Goal: Transaction & Acquisition: Purchase product/service

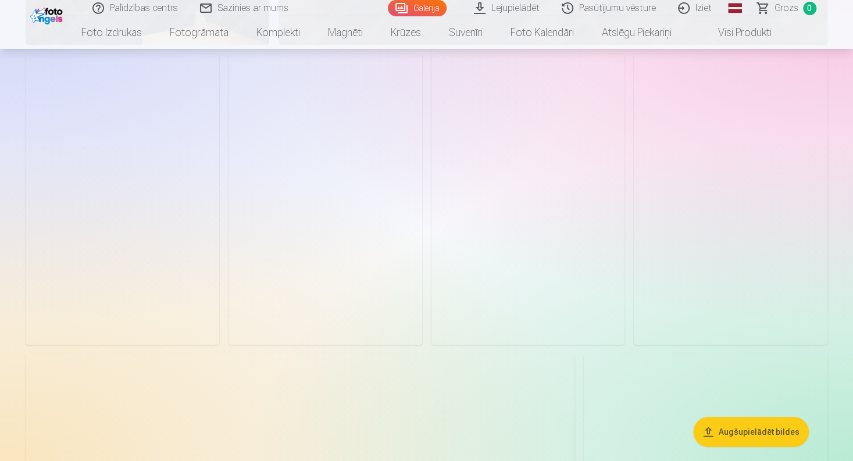
scroll to position [2326, 0]
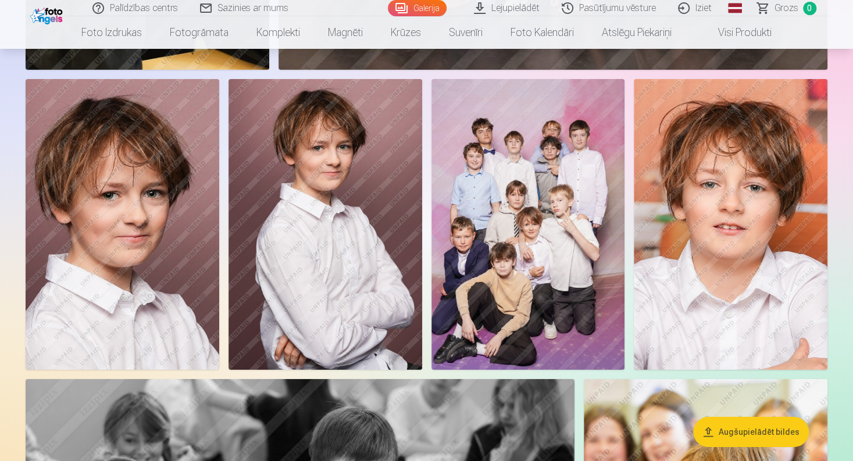
click at [515, 280] on img at bounding box center [528, 224] width 194 height 290
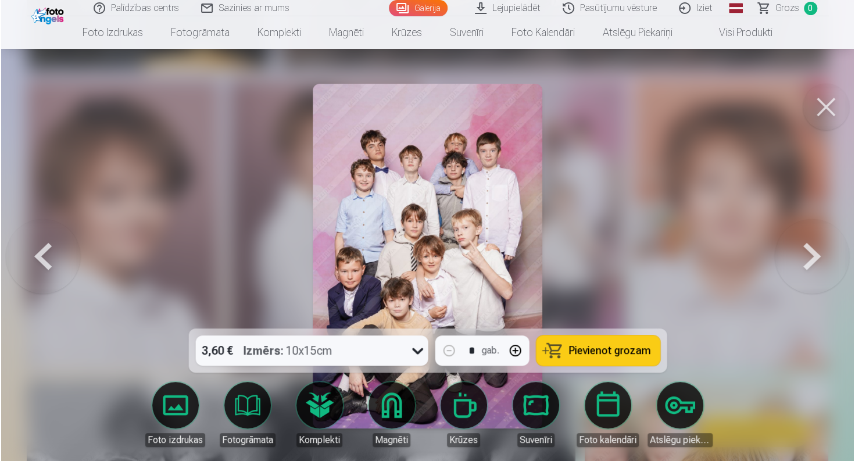
scroll to position [2332, 0]
click at [611, 348] on span "Pievienot grozam" at bounding box center [610, 350] width 82 height 10
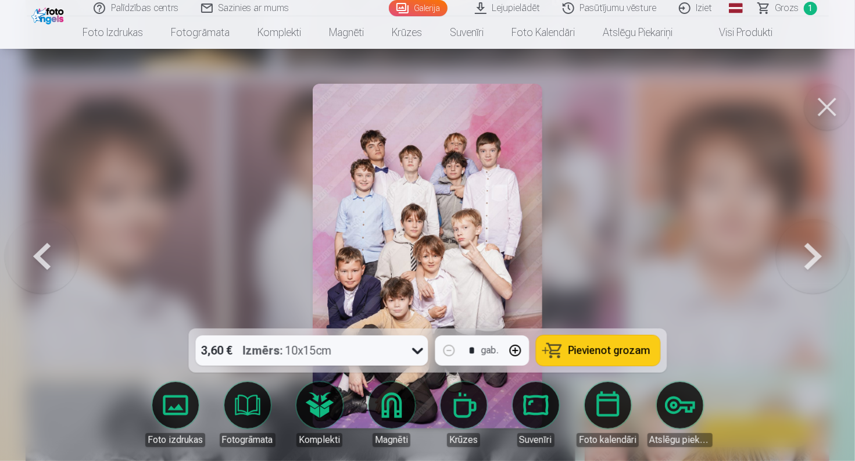
click at [834, 115] on button at bounding box center [827, 107] width 47 height 47
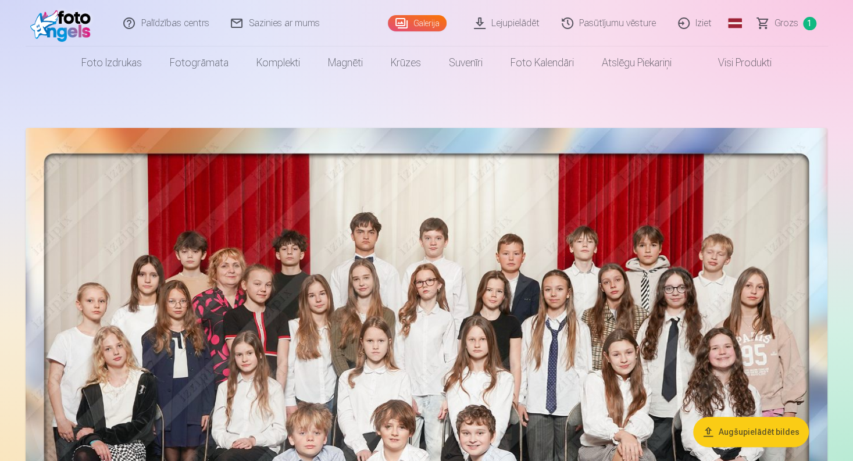
click at [788, 25] on span "Grozs" at bounding box center [786, 23] width 24 height 14
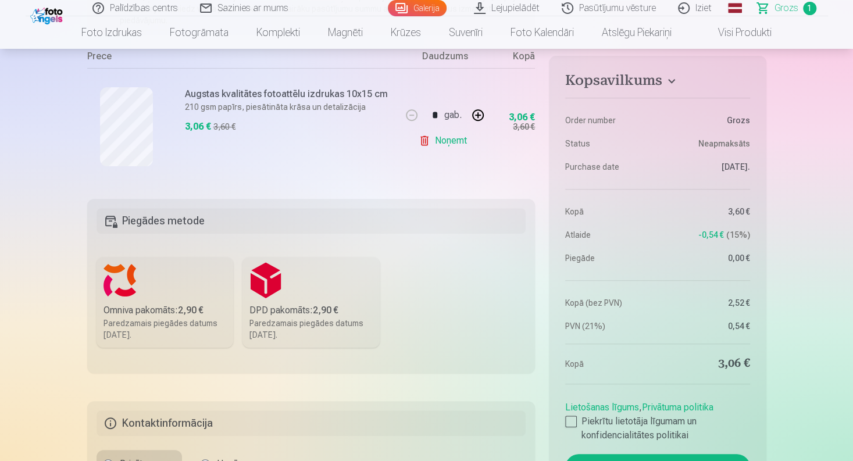
scroll to position [174, 0]
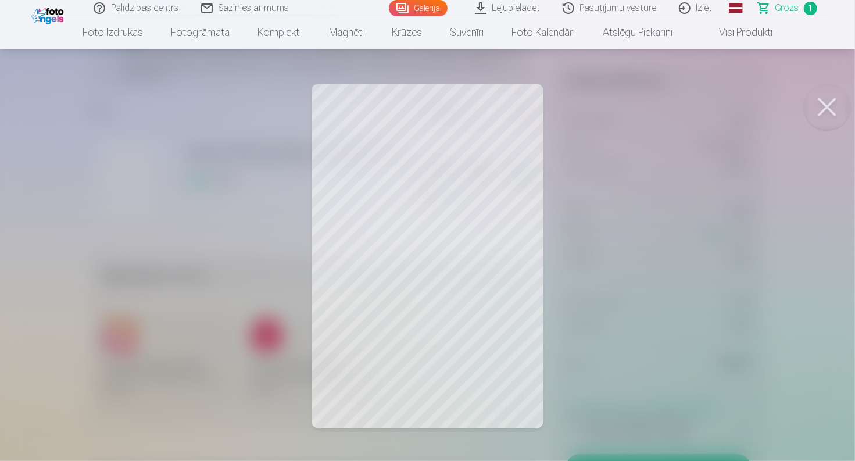
click at [827, 111] on button at bounding box center [827, 107] width 47 height 47
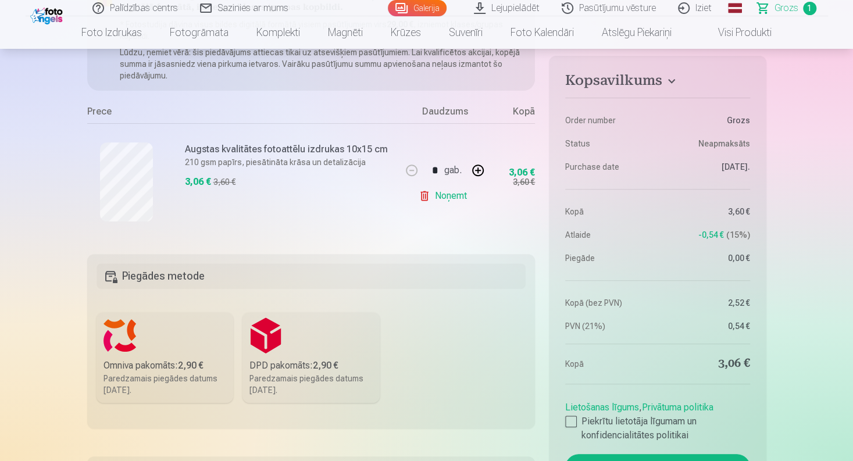
click at [701, 13] on link "Iziet" at bounding box center [695, 8] width 56 height 16
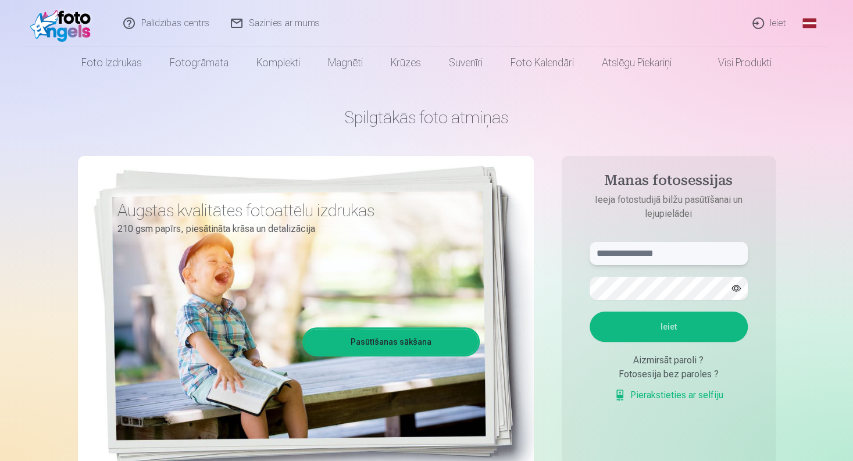
click at [619, 251] on input "text" at bounding box center [669, 253] width 158 height 23
type input "**********"
click at [698, 329] on button "Ieiet" at bounding box center [669, 327] width 158 height 30
